Goal: Task Accomplishment & Management: Manage account settings

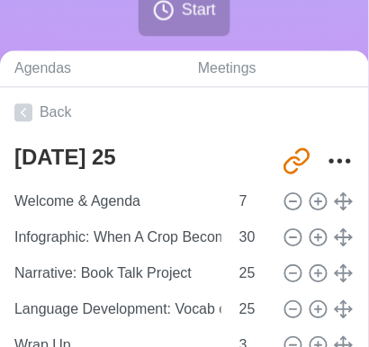
scroll to position [349, 3]
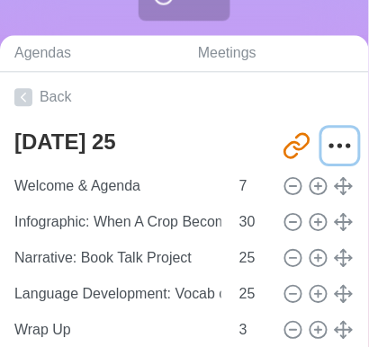
click at [334, 146] on icon "More" at bounding box center [340, 145] width 29 height 29
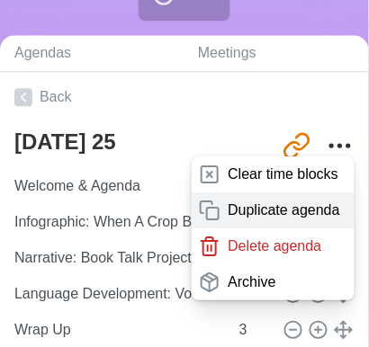
click at [294, 205] on p "Duplicate agenda" at bounding box center [284, 211] width 112 height 22
type textarea "[DATE] 25 copy"
type input "[URL][DOMAIN_NAME]"
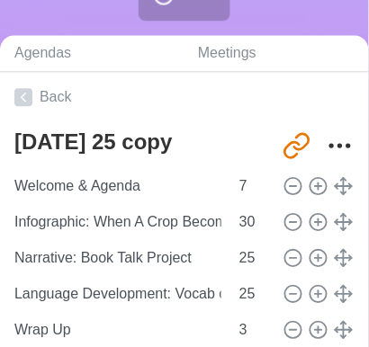
type textarea "[DATE] 25"
type input "[URL][DOMAIN_NAME]"
type textarea "[DATE] 25 copy"
type input "[URL][DOMAIN_NAME]"
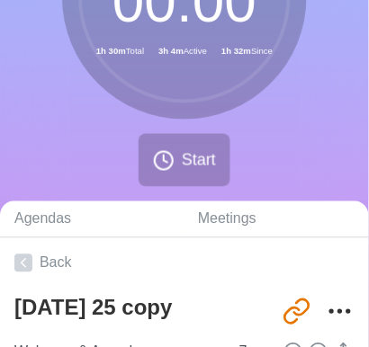
scroll to position [263, 0]
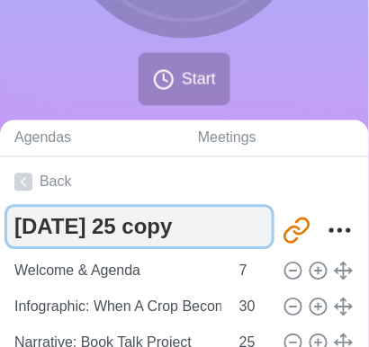
click at [227, 231] on textarea "[DATE] 25 copy" at bounding box center [139, 228] width 264 height 40
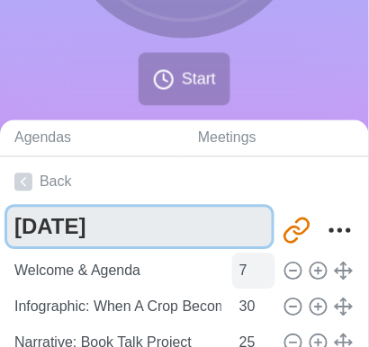
type textarea "[DATE]"
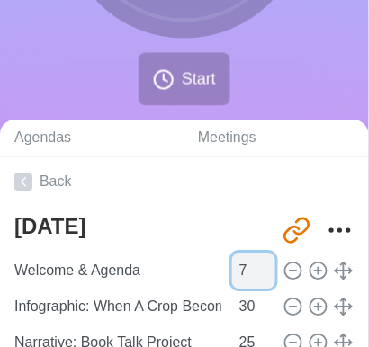
type input "6"
click at [257, 272] on input "6" at bounding box center [253, 272] width 43 height 36
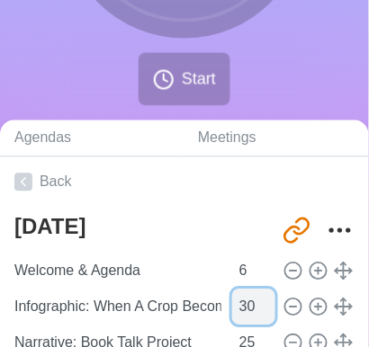
click at [245, 305] on input "30" at bounding box center [253, 308] width 43 height 36
type input "3"
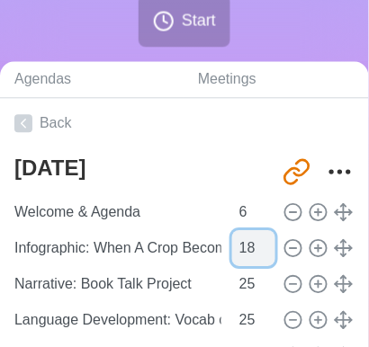
scroll to position [353, 2]
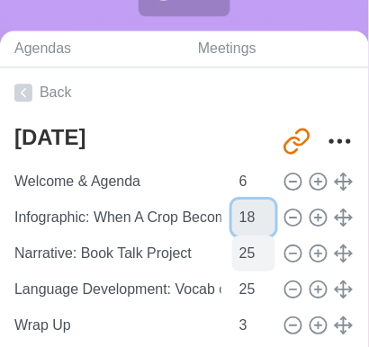
type input "18"
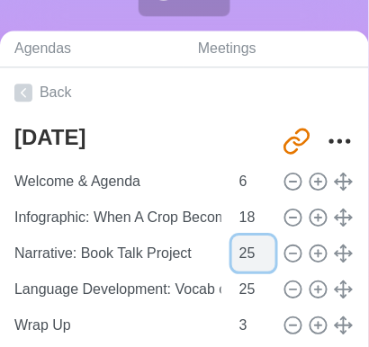
click at [241, 254] on input "25" at bounding box center [253, 254] width 43 height 36
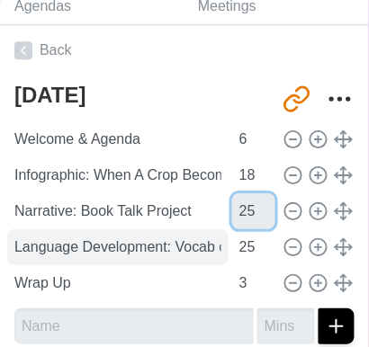
scroll to position [397, 0]
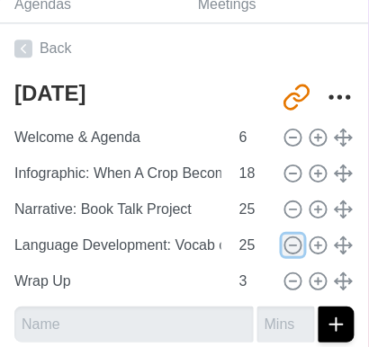
click at [290, 245] on line at bounding box center [293, 245] width 6 height 0
type input "Wrap Up"
type input "3"
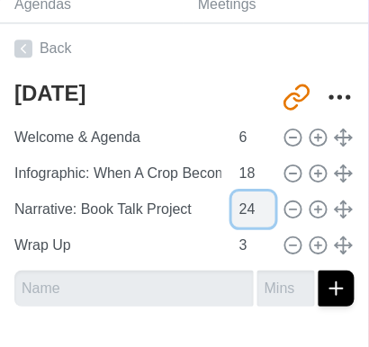
click at [260, 210] on input "24" at bounding box center [253, 210] width 43 height 36
click at [260, 210] on input "23" at bounding box center [253, 210] width 43 height 36
click at [260, 210] on input "22" at bounding box center [253, 210] width 43 height 36
click at [260, 210] on input "21" at bounding box center [253, 210] width 43 height 36
click at [260, 210] on input "20" at bounding box center [253, 210] width 43 height 36
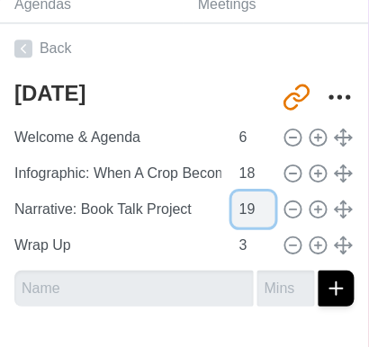
click at [260, 210] on input "19" at bounding box center [253, 210] width 43 height 36
type input "18"
click at [260, 210] on input "18" at bounding box center [253, 210] width 43 height 36
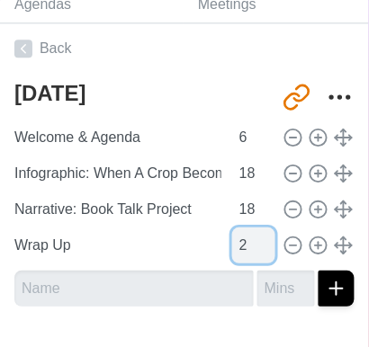
click at [258, 246] on input "2" at bounding box center [253, 246] width 43 height 36
click at [260, 237] on input "3" at bounding box center [253, 246] width 43 height 36
click at [260, 237] on input "4" at bounding box center [253, 246] width 43 height 36
click at [259, 245] on input "3" at bounding box center [253, 246] width 43 height 36
type input "2"
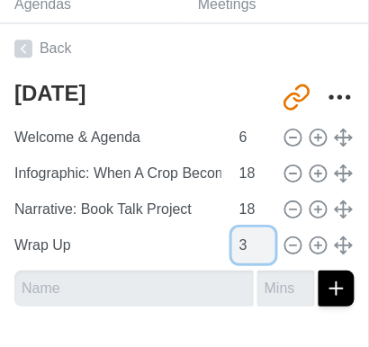
click at [259, 245] on input "2" at bounding box center [253, 246] width 43 height 36
click at [234, 241] on input "2" at bounding box center [253, 246] width 43 height 36
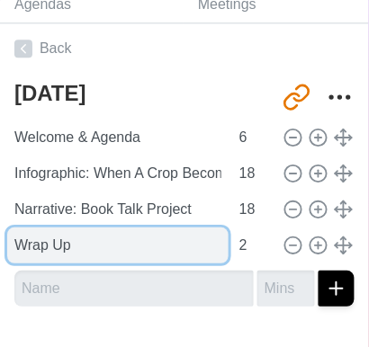
click at [140, 241] on input "Wrap Up" at bounding box center [117, 246] width 221 height 36
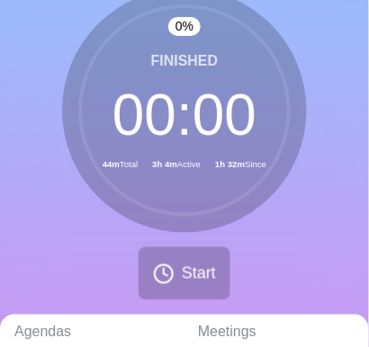
scroll to position [0, 0]
